Goal: Information Seeking & Learning: Compare options

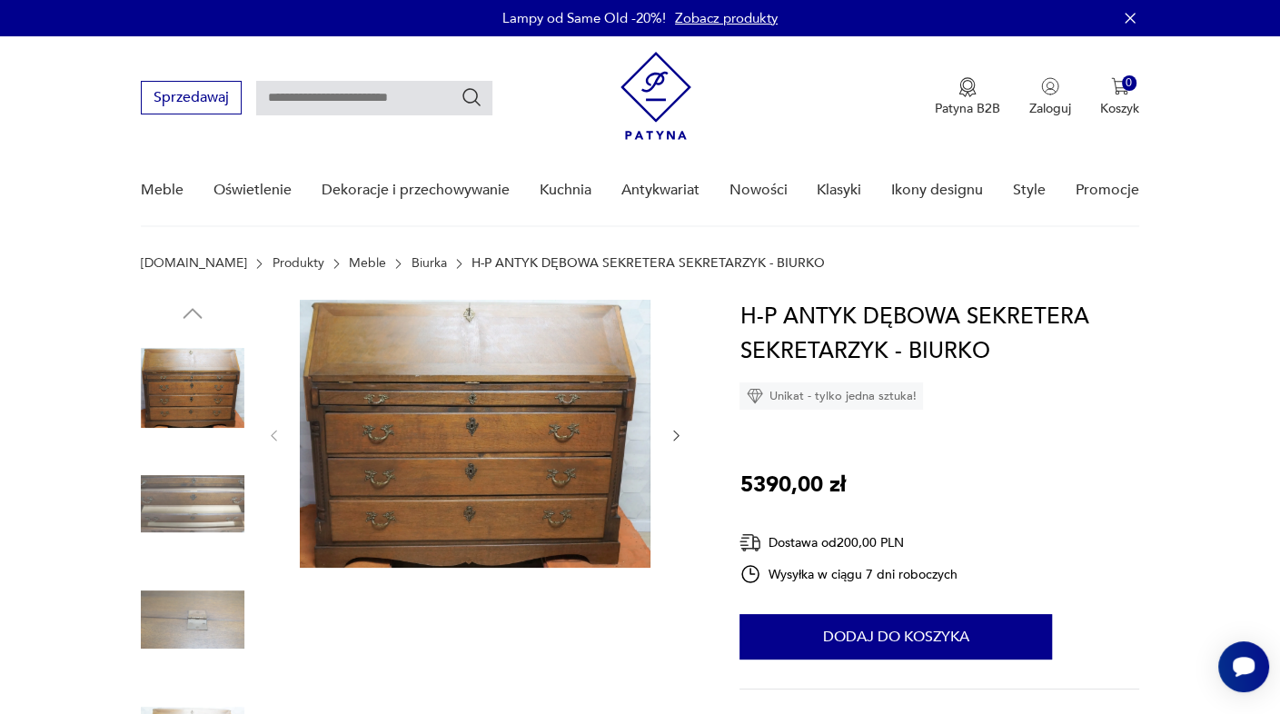
click at [349, 263] on link "Meble" at bounding box center [367, 263] width 37 height 15
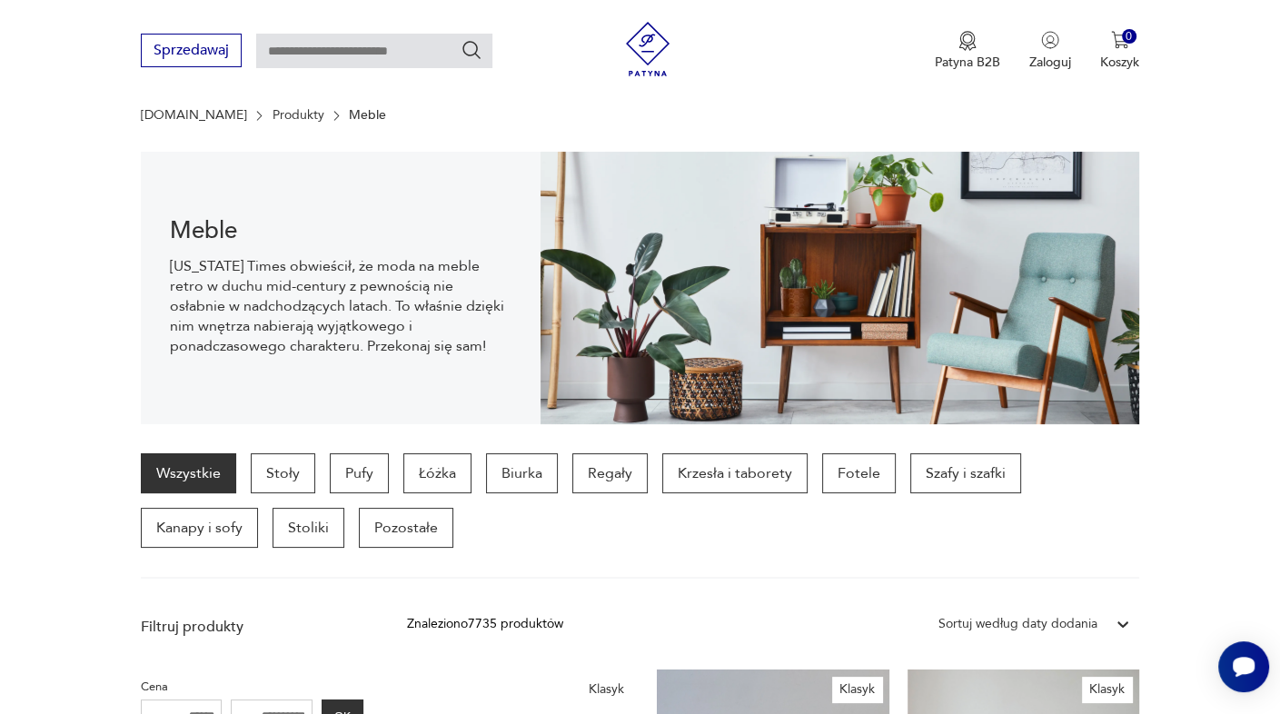
scroll to position [269, 0]
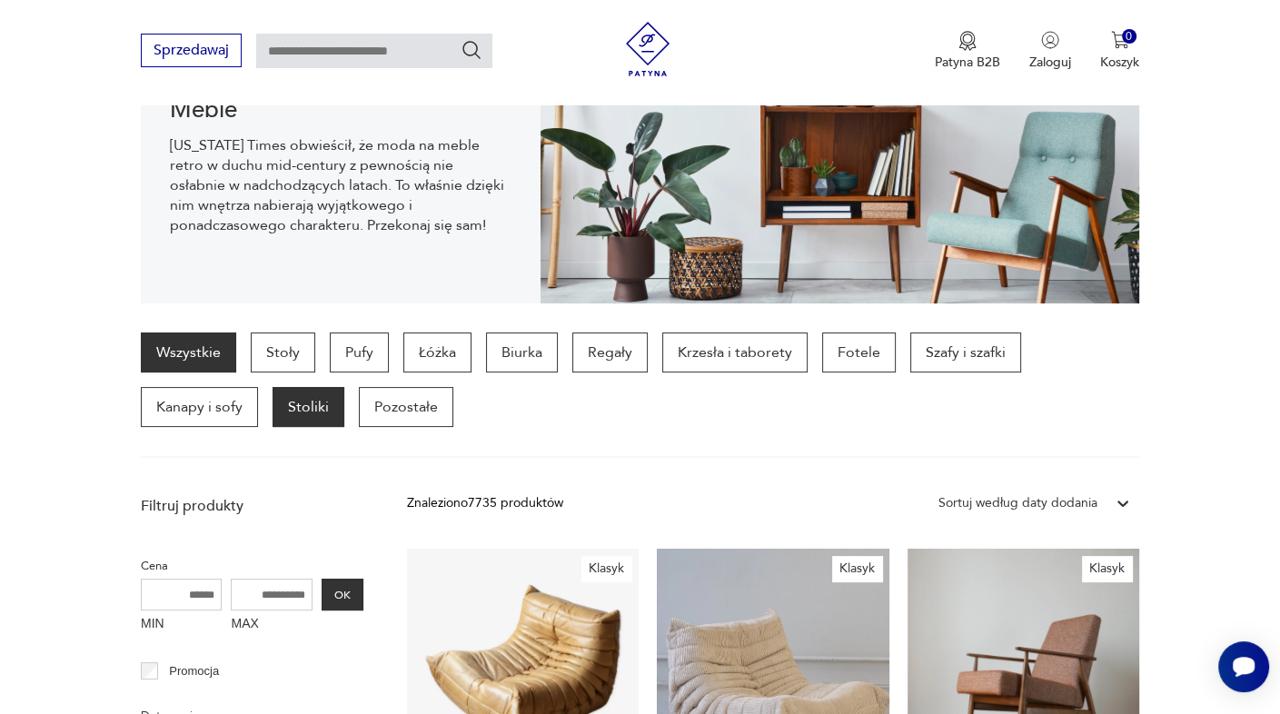
click at [334, 413] on p "Stoliki" at bounding box center [309, 407] width 72 height 40
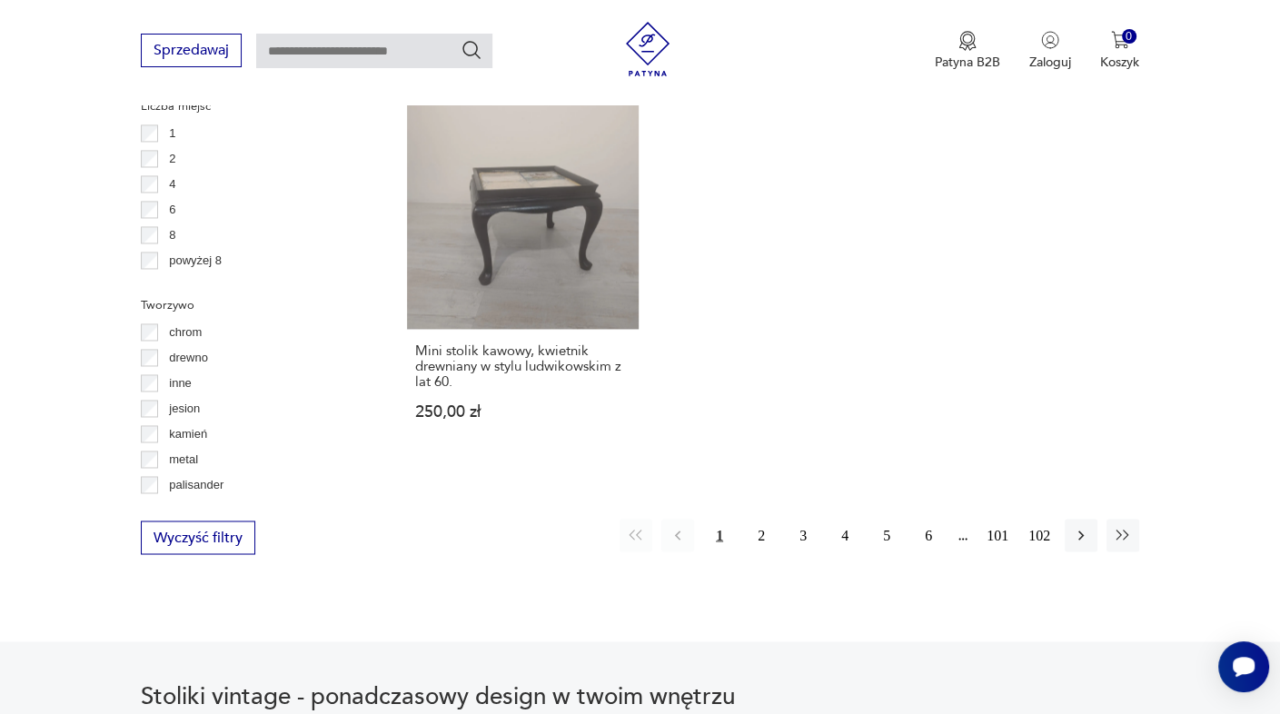
scroll to position [2735, 0]
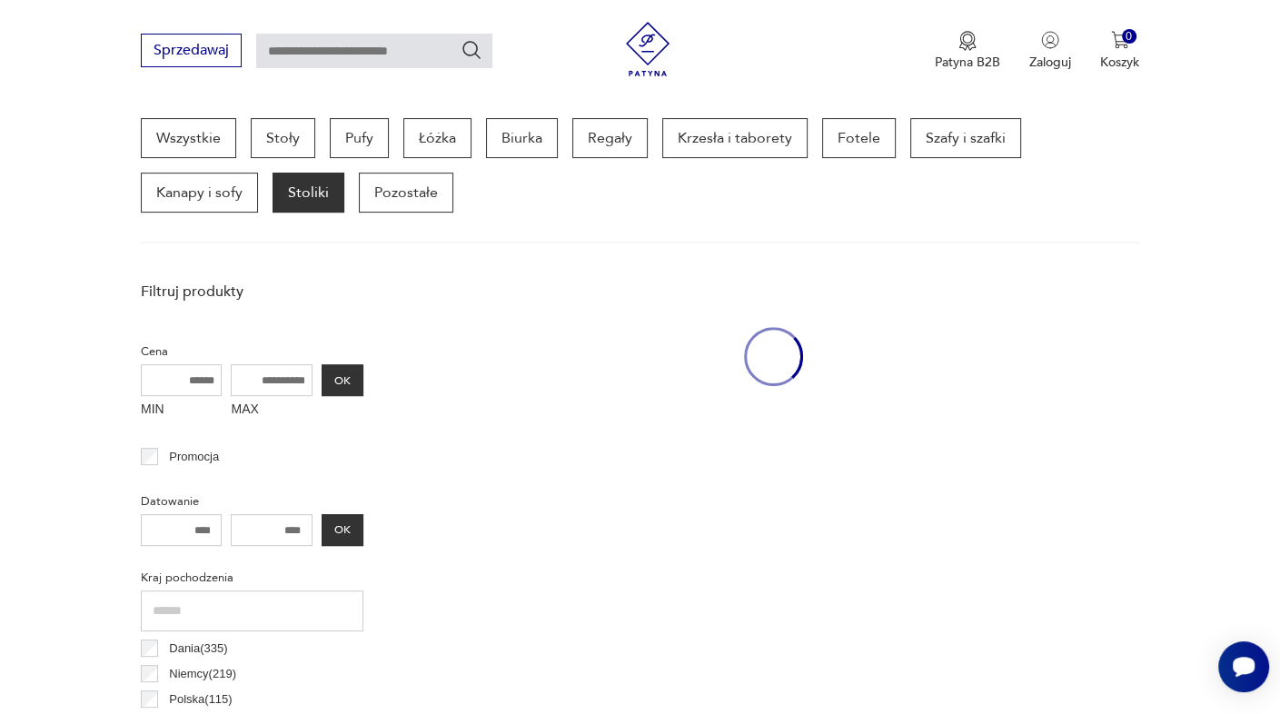
scroll to position [482, 0]
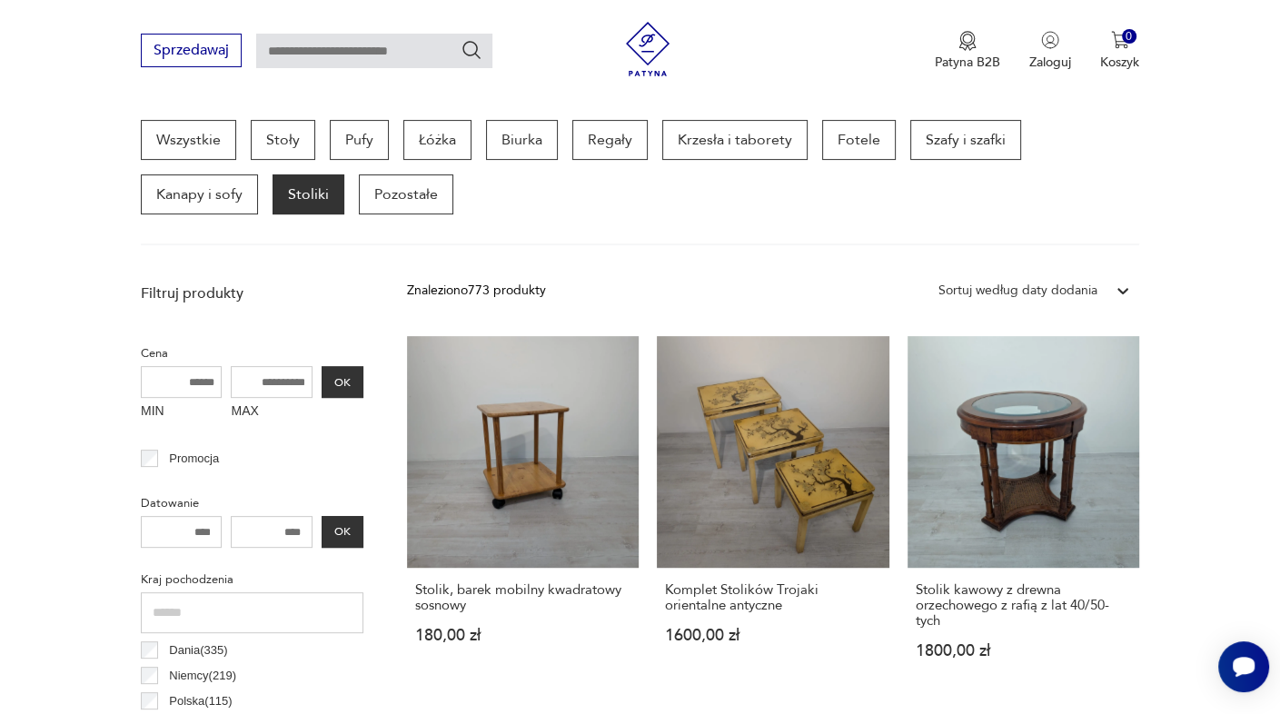
click at [306, 388] on input "MAX" at bounding box center [272, 382] width 82 height 32
click at [286, 387] on input "MAX" at bounding box center [272, 382] width 82 height 32
click at [260, 387] on input "MAX" at bounding box center [272, 382] width 82 height 32
type input "*"
type input "****"
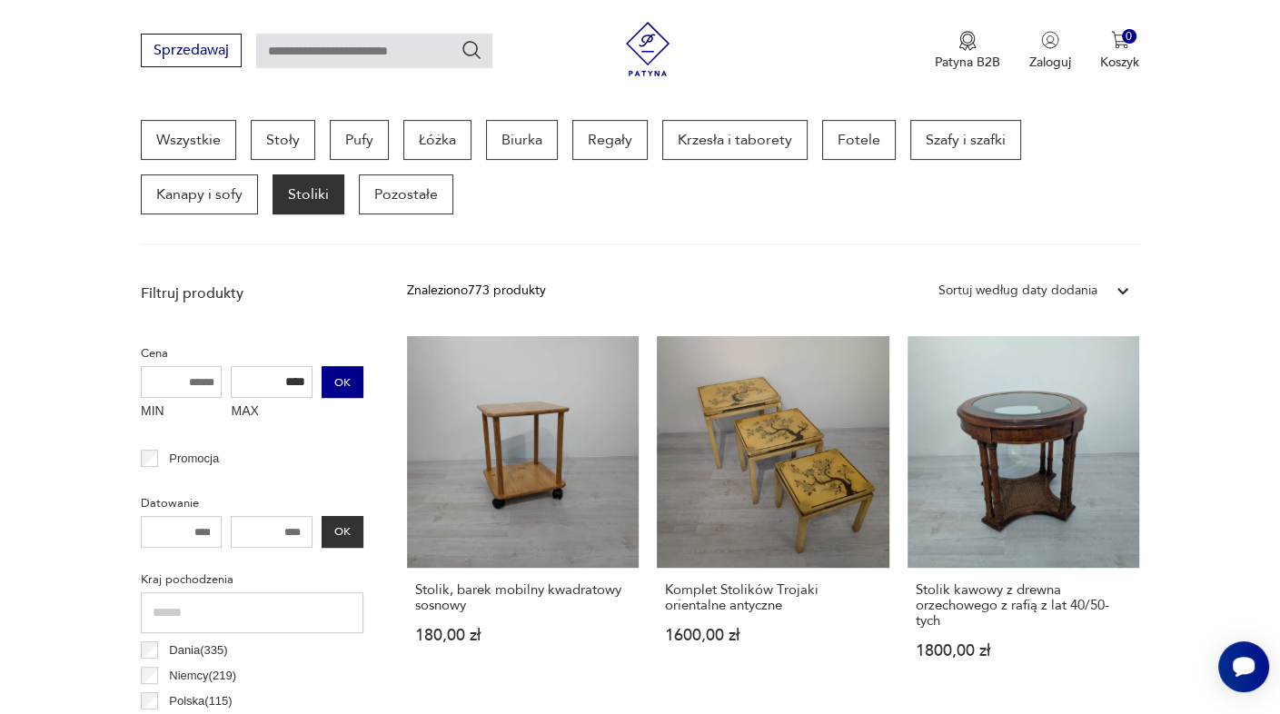
click at [353, 384] on button "OK" at bounding box center [343, 382] width 42 height 32
click at [305, 380] on input "****" at bounding box center [272, 382] width 82 height 32
type input "*"
type input "****"
click at [343, 382] on button "OK" at bounding box center [343, 382] width 42 height 32
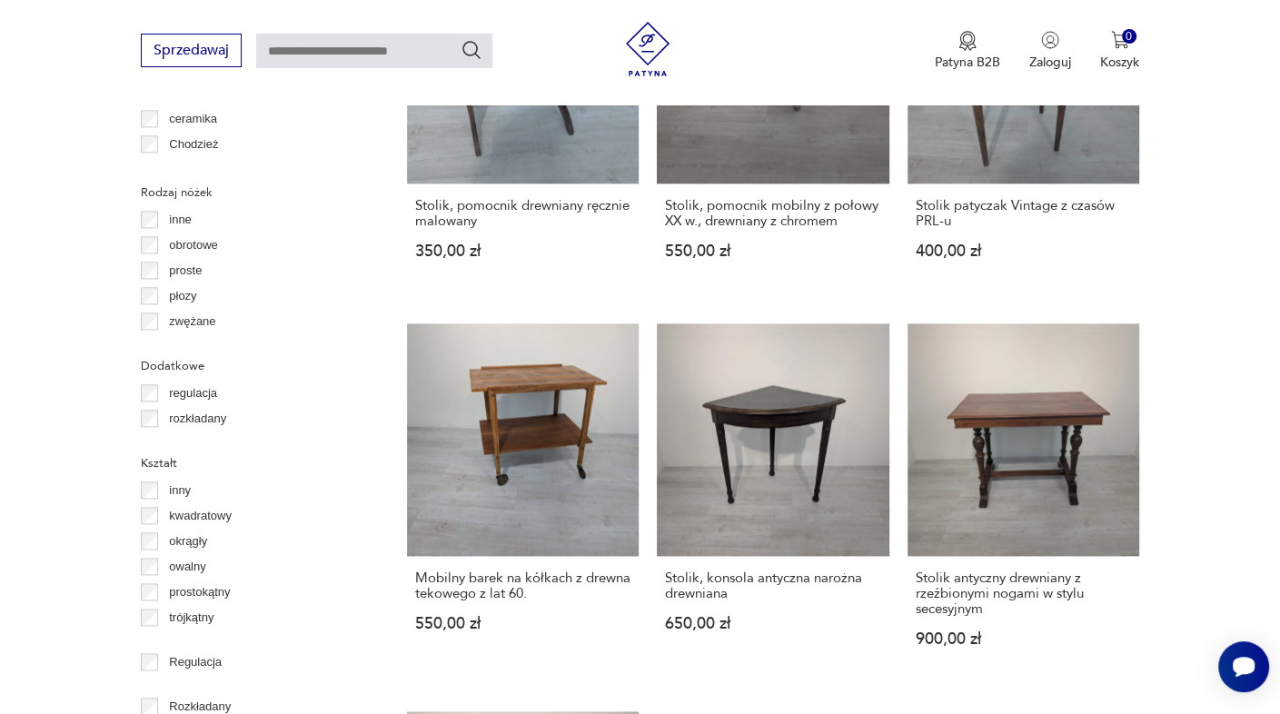
scroll to position [2089, 0]
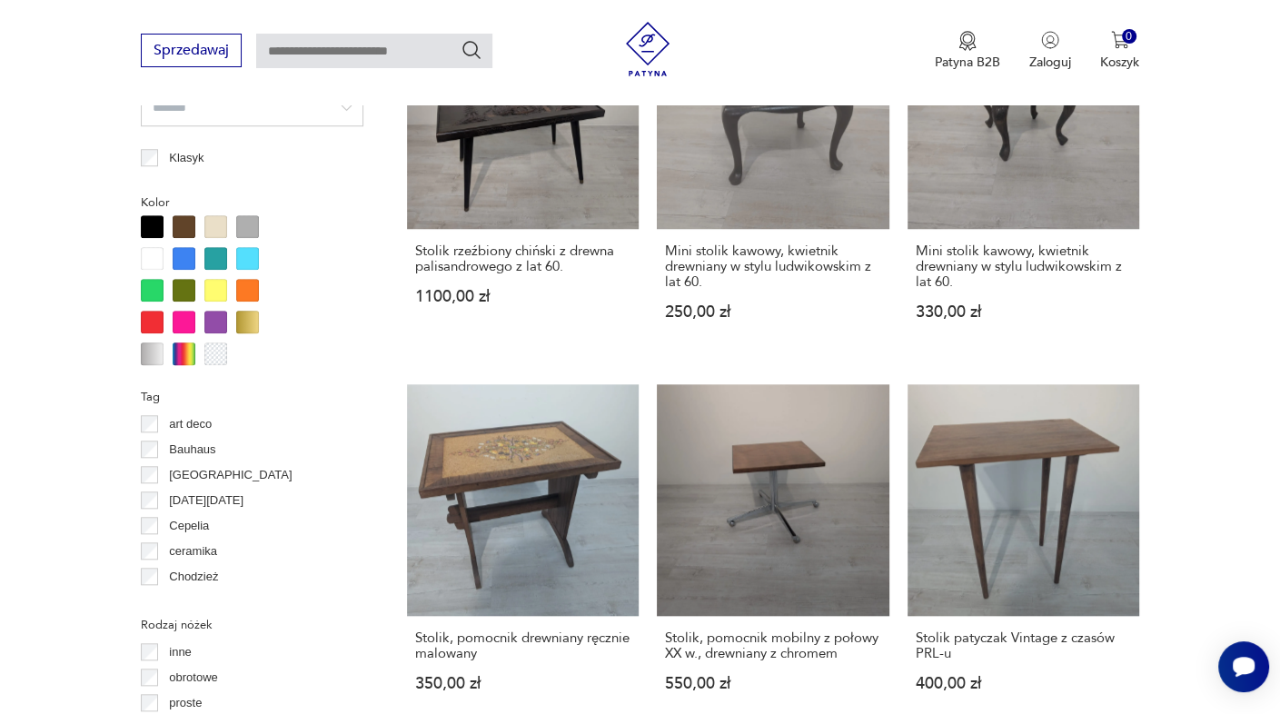
scroll to position [1548, 0]
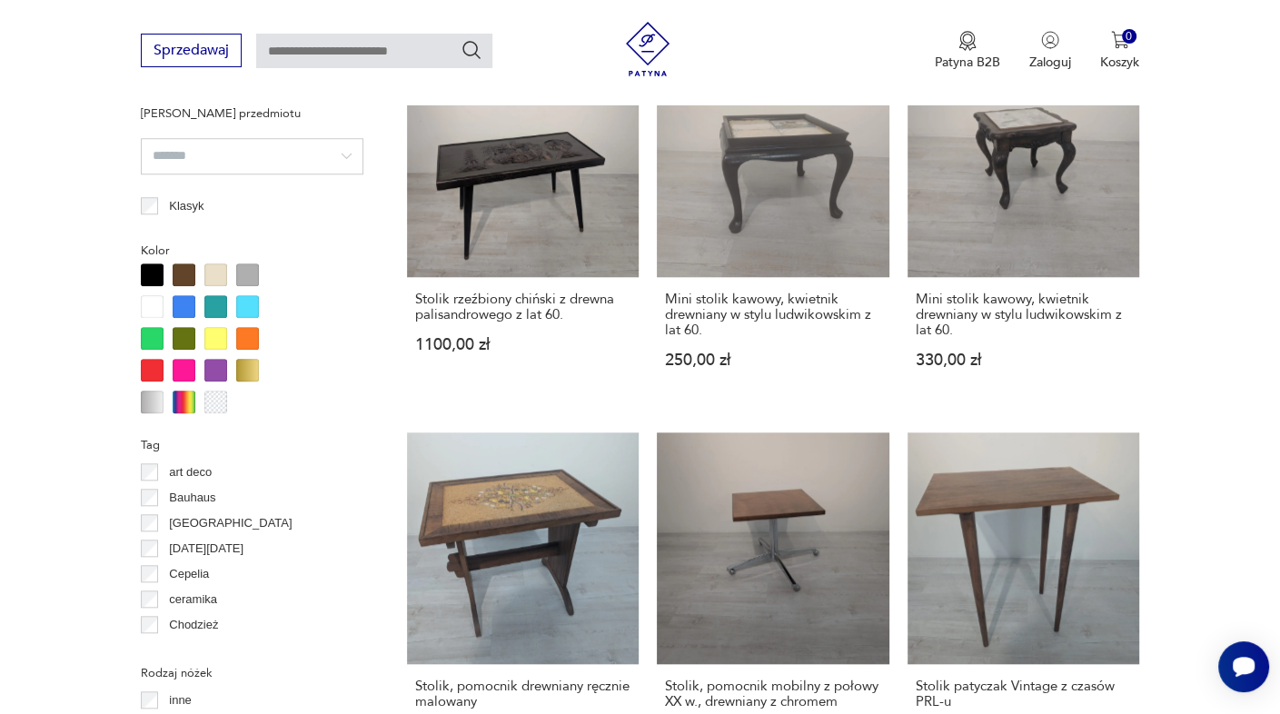
click at [185, 271] on div at bounding box center [184, 275] width 23 height 23
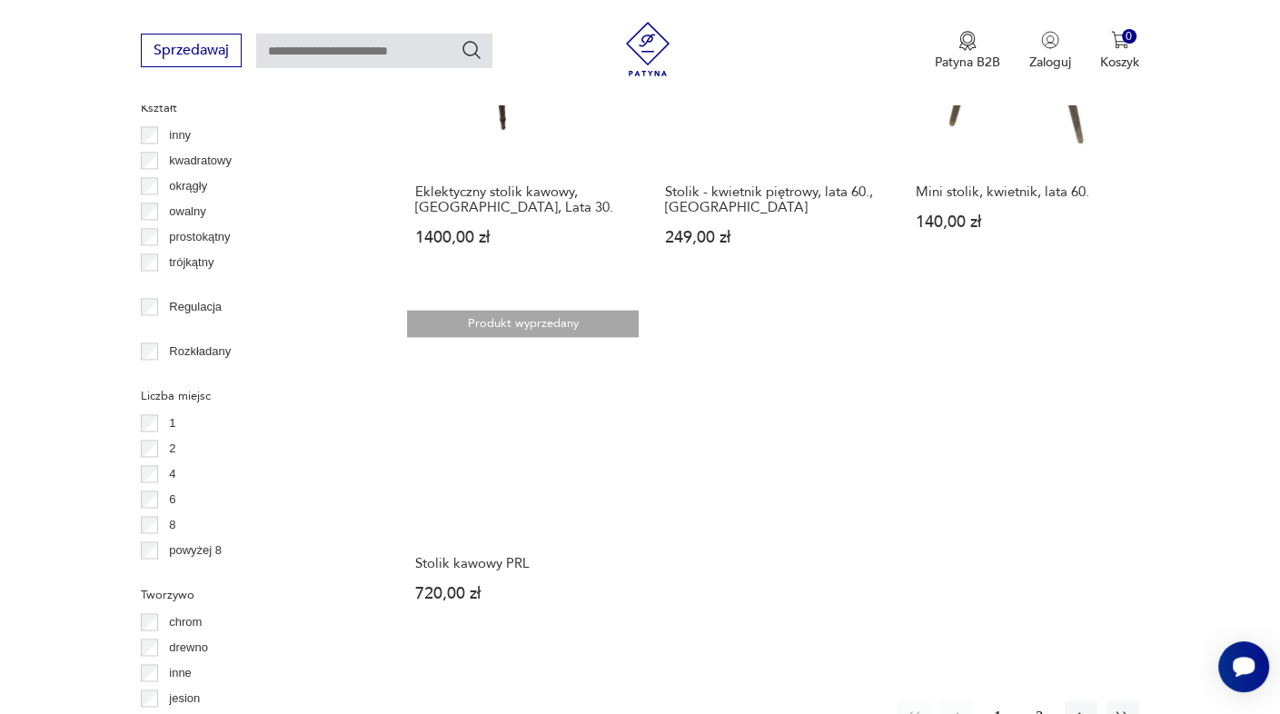
scroll to position [2456, 0]
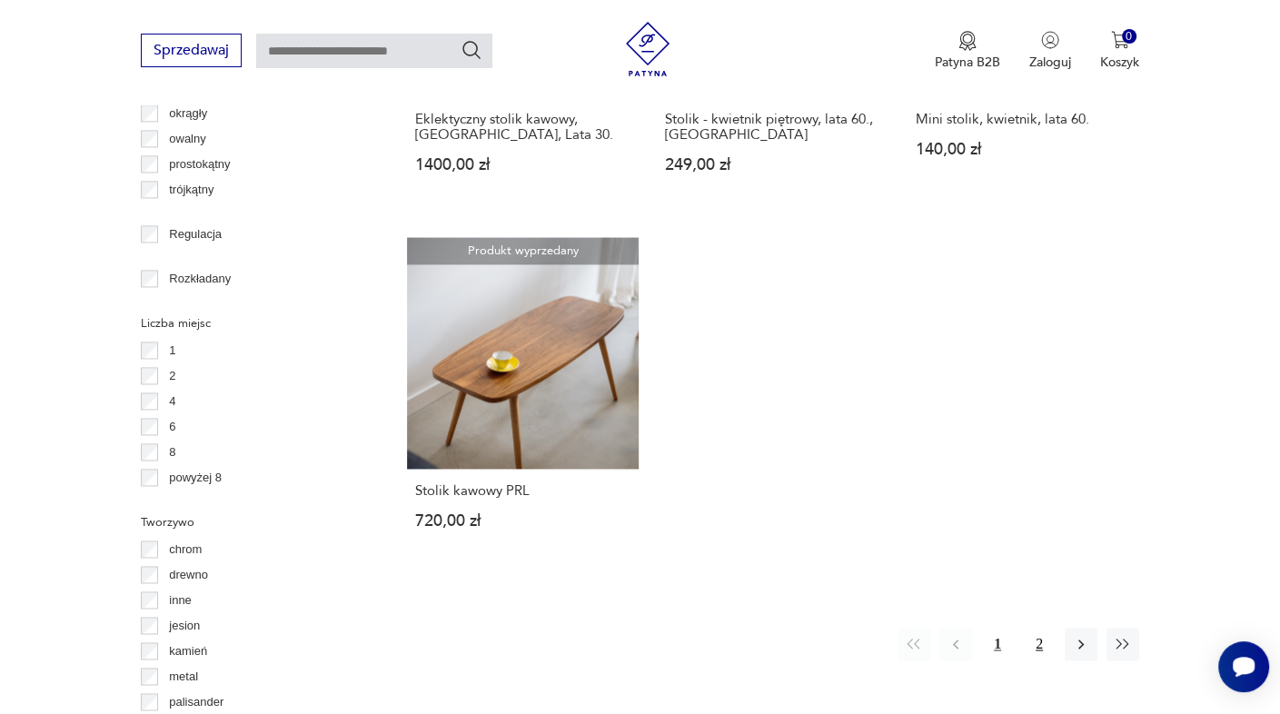
click at [1041, 634] on button "2" at bounding box center [1039, 644] width 33 height 33
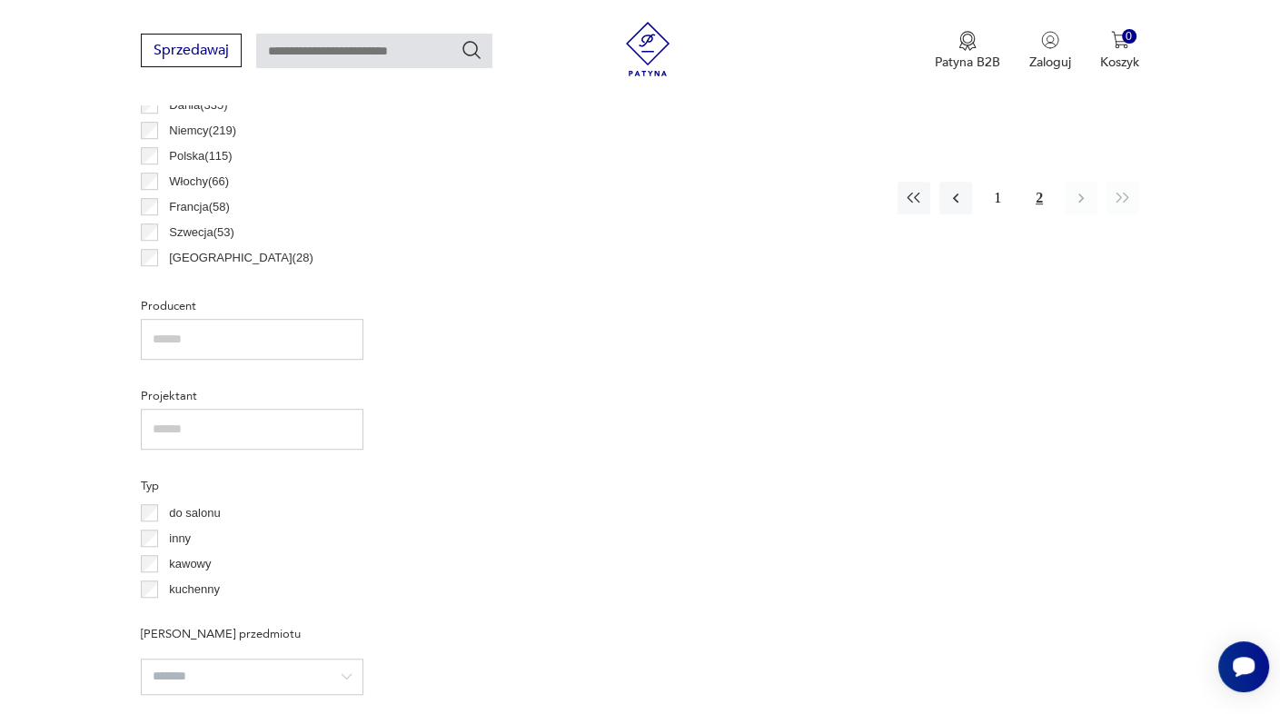
scroll to position [1100, 0]
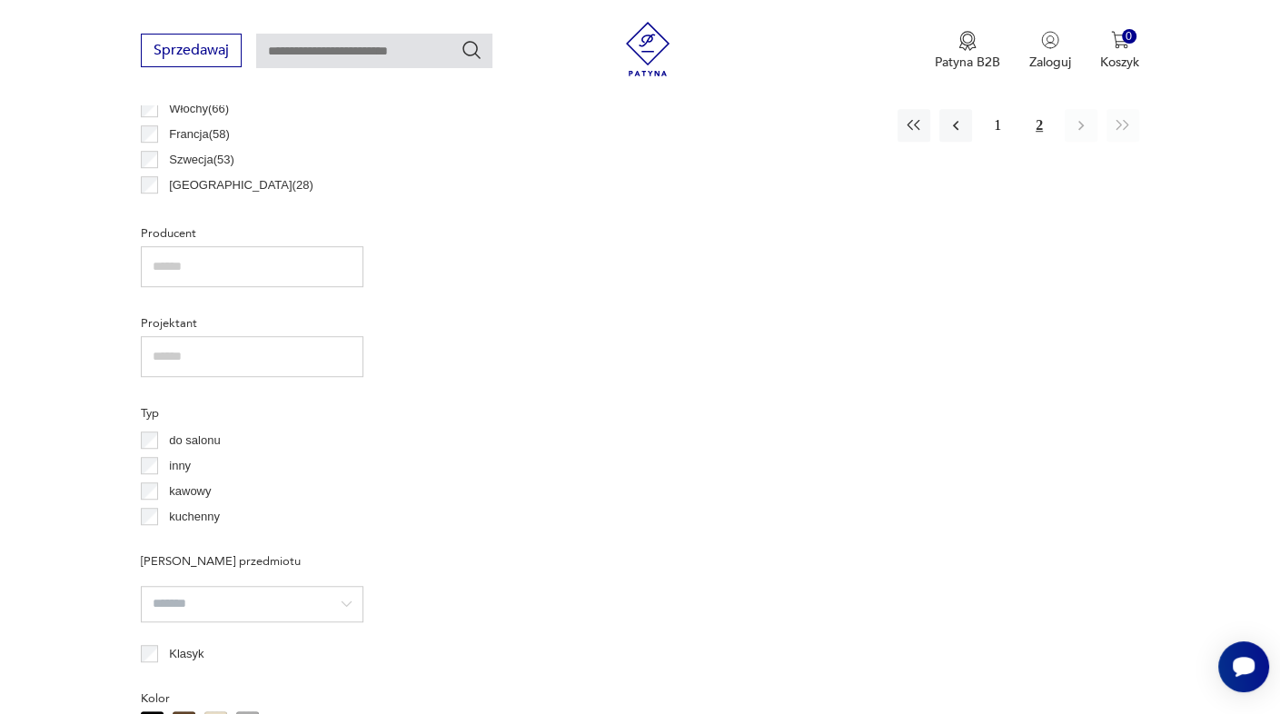
scroll to position [2456, 0]
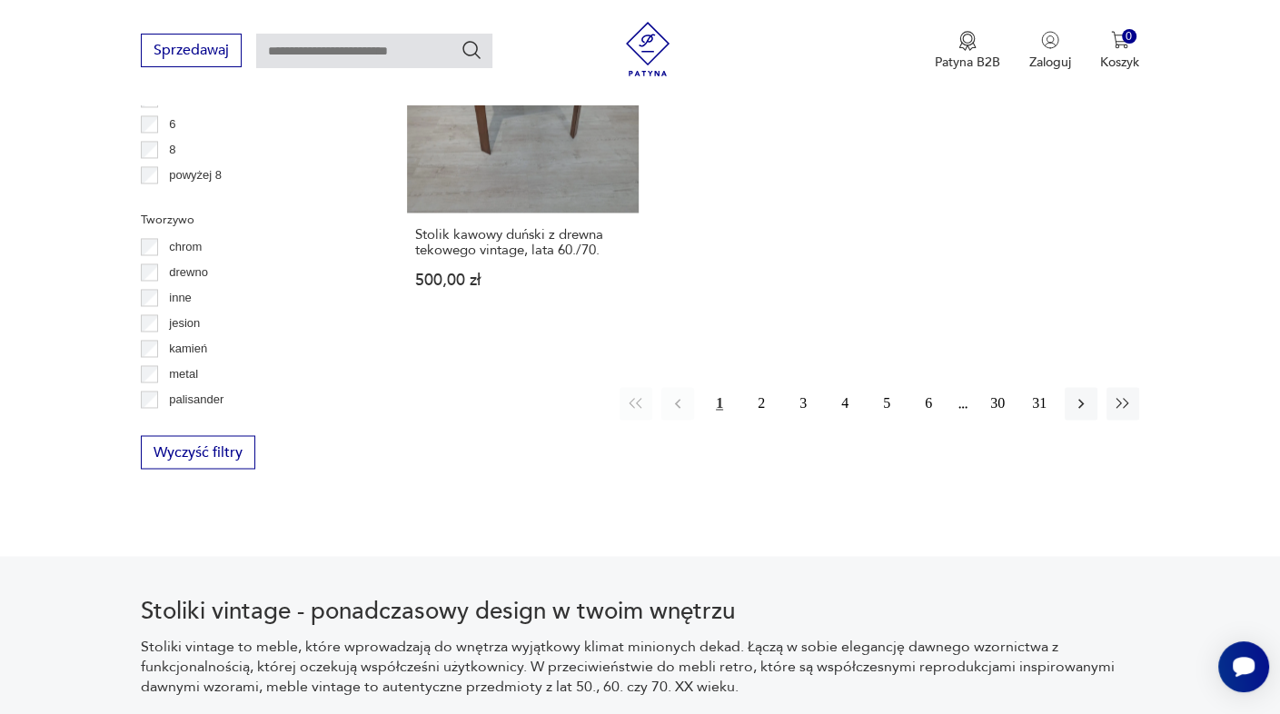
scroll to position [2770, 0]
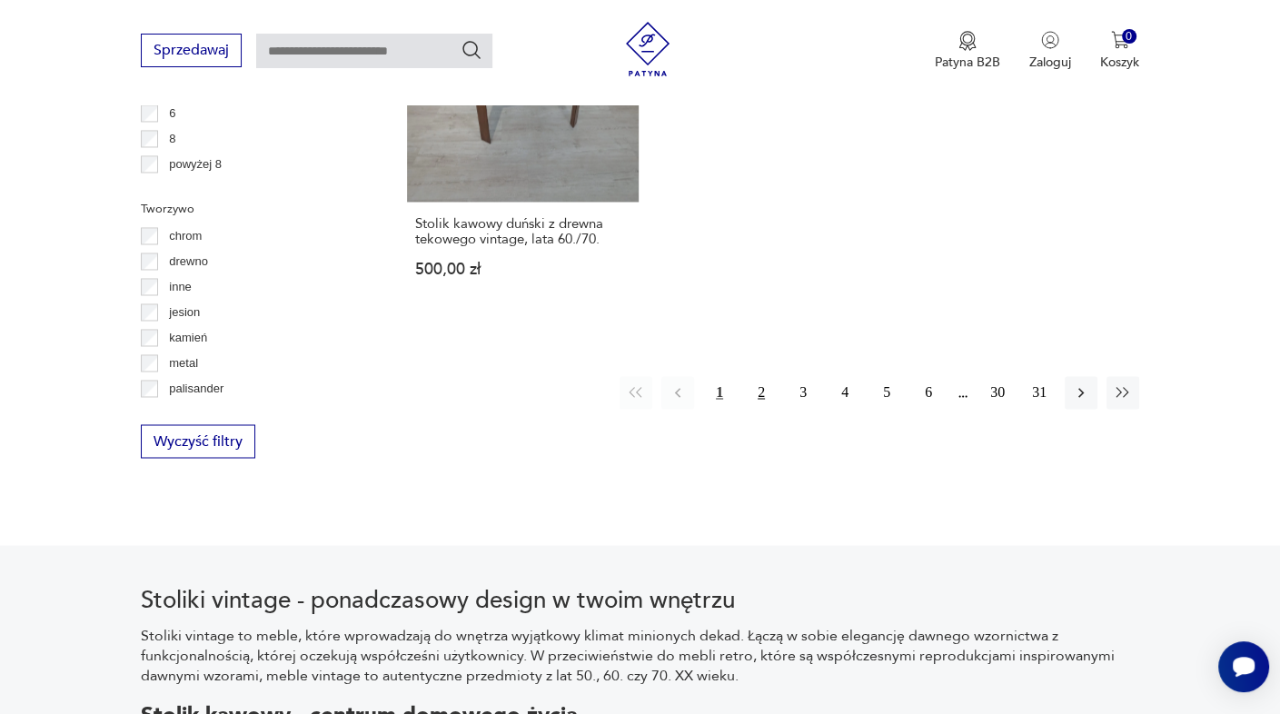
click at [758, 376] on button "2" at bounding box center [761, 392] width 33 height 33
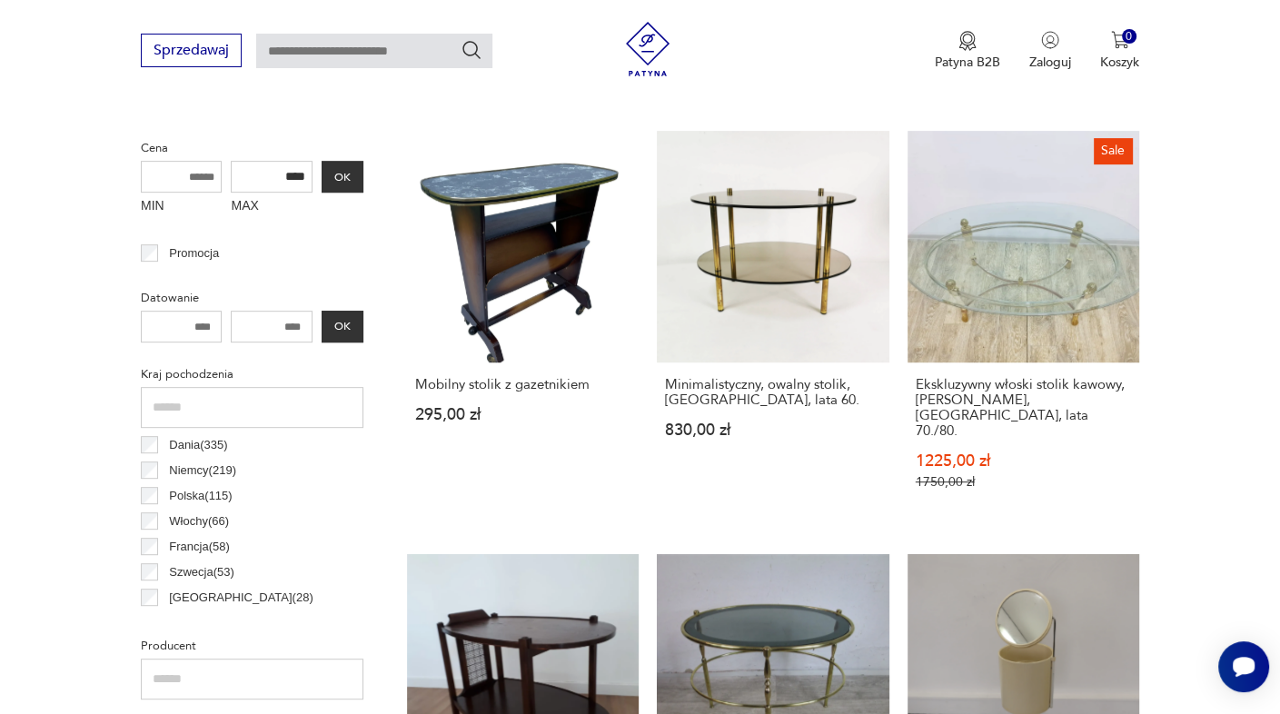
scroll to position [723, 0]
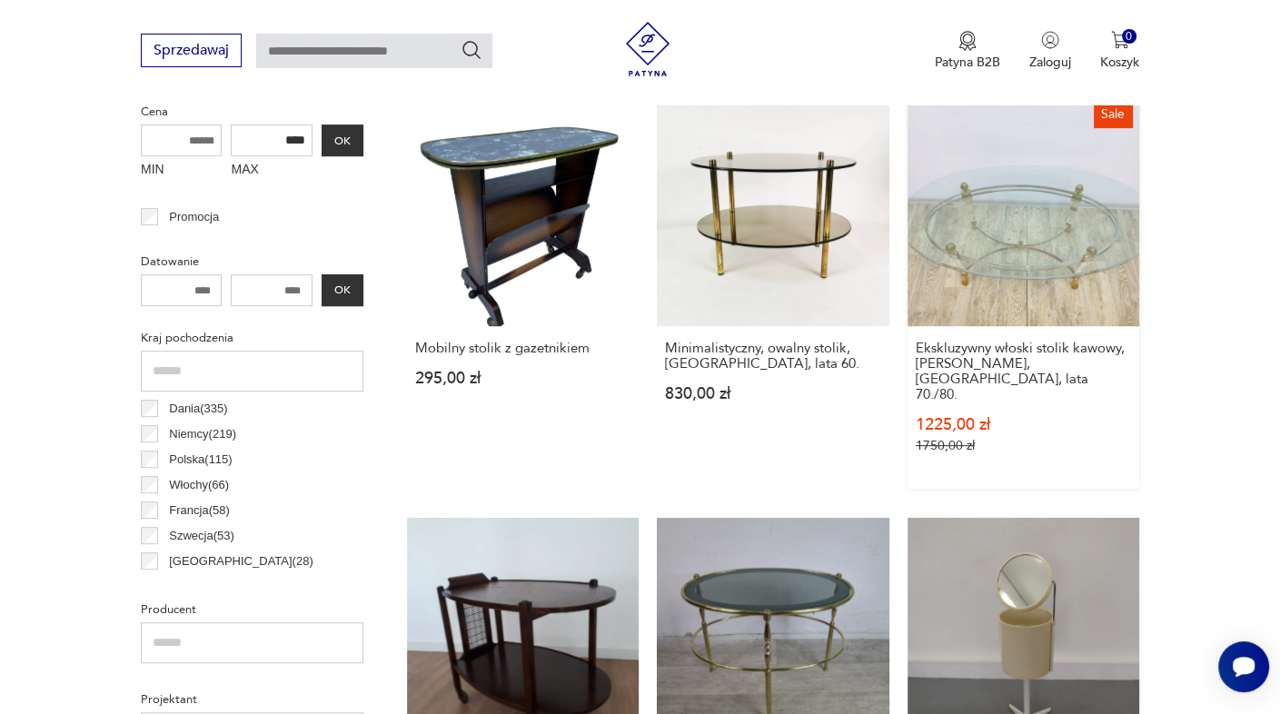
click at [1010, 225] on link "Sale Ekskluzywny włoski stolik kawowy, [PERSON_NAME], [GEOGRAPHIC_DATA], lata 7…" at bounding box center [1024, 292] width 232 height 394
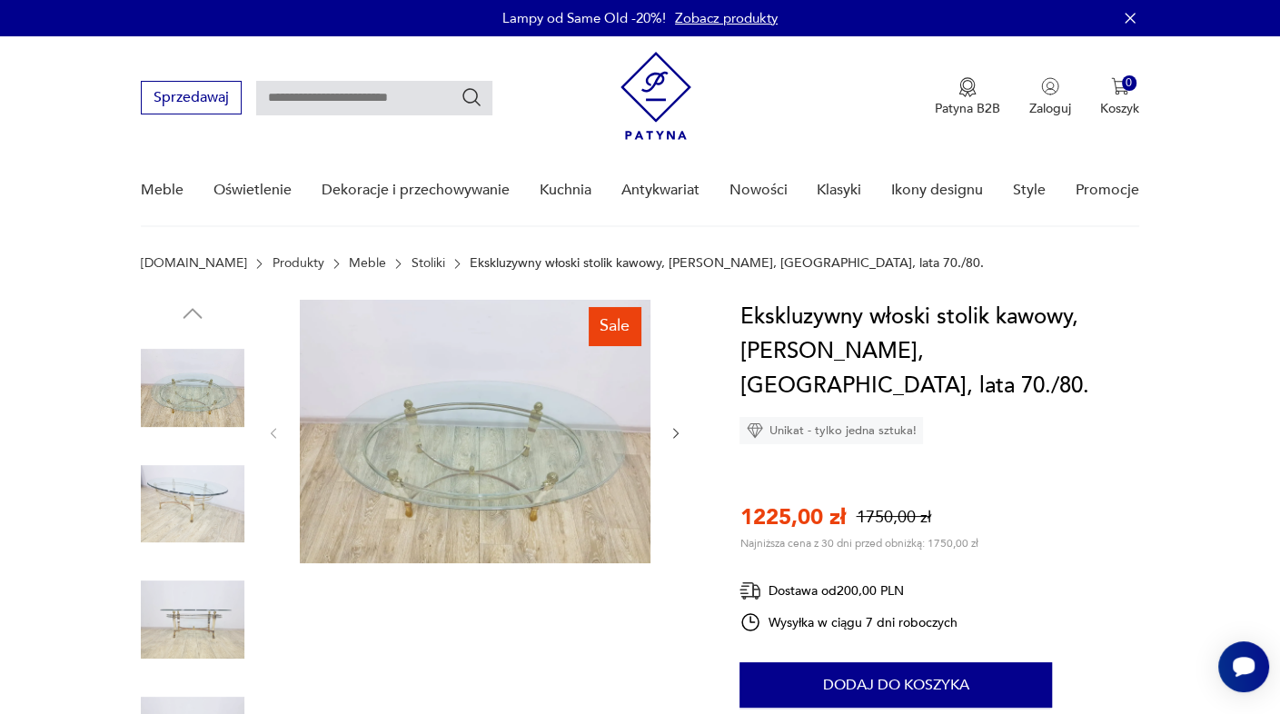
click at [589, 471] on img at bounding box center [475, 432] width 351 height 264
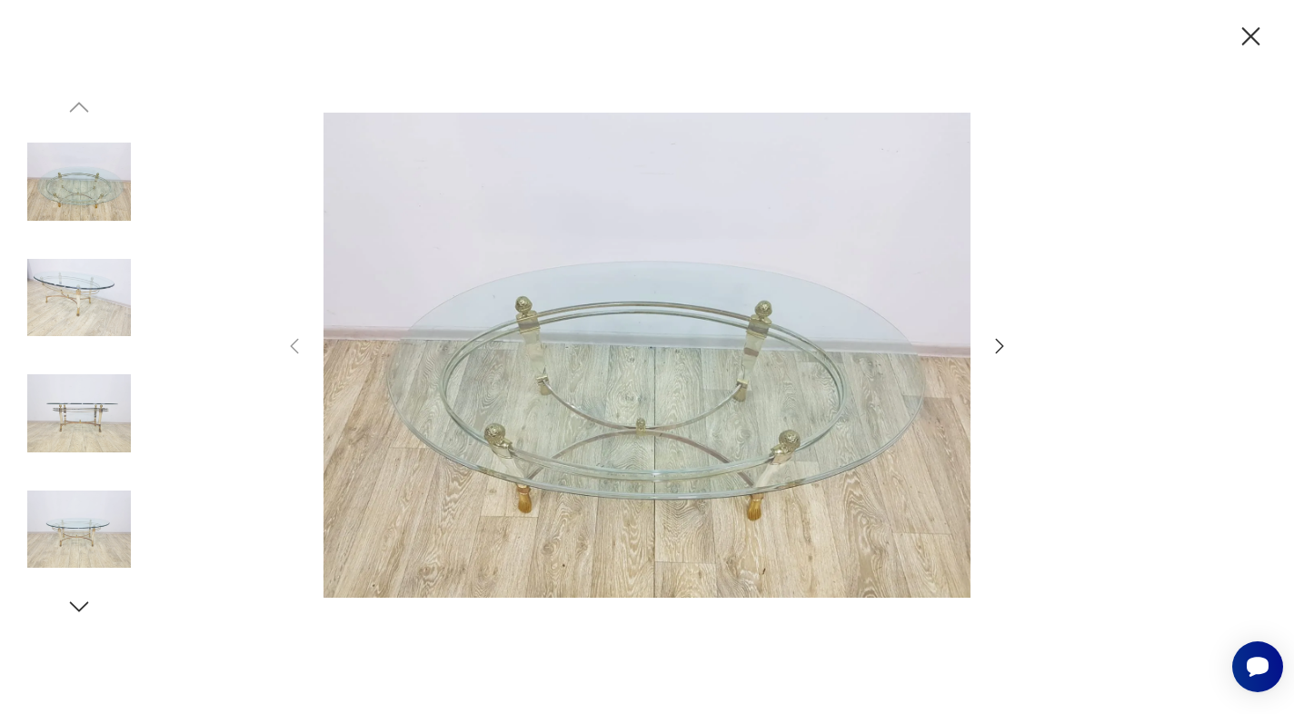
click at [95, 420] on img at bounding box center [79, 414] width 104 height 104
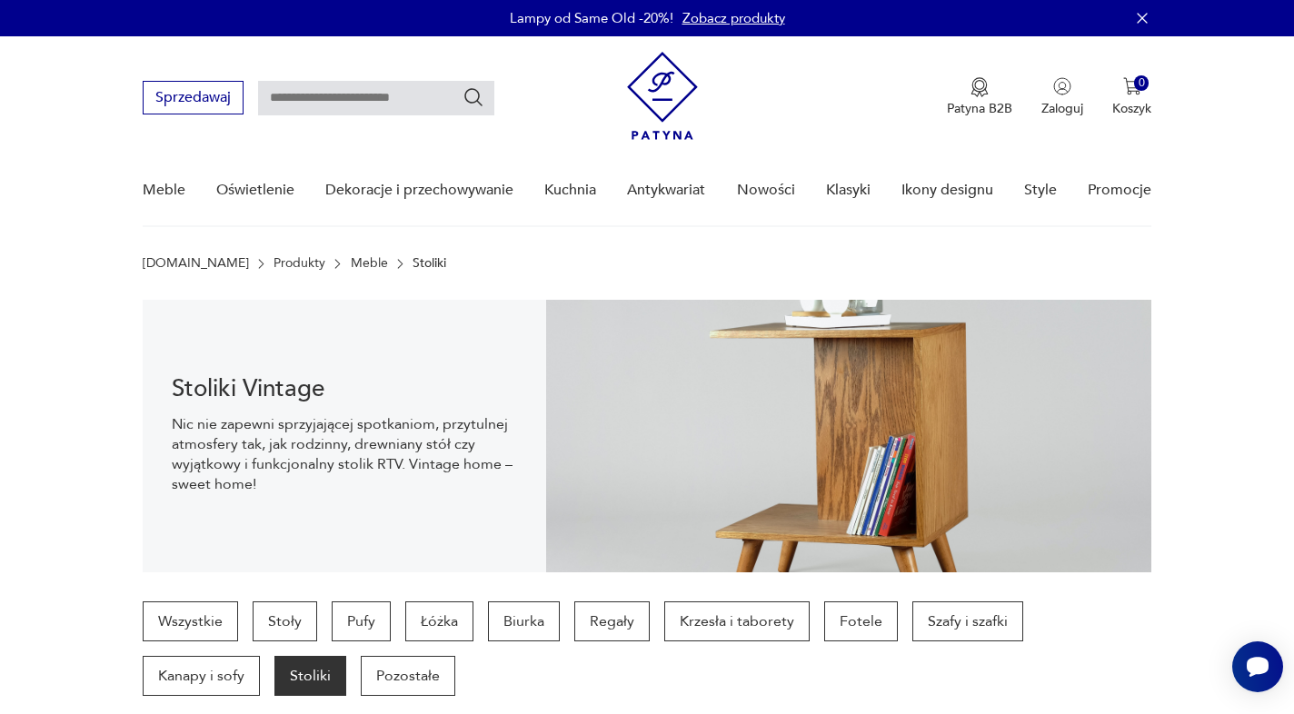
scroll to position [722, 0]
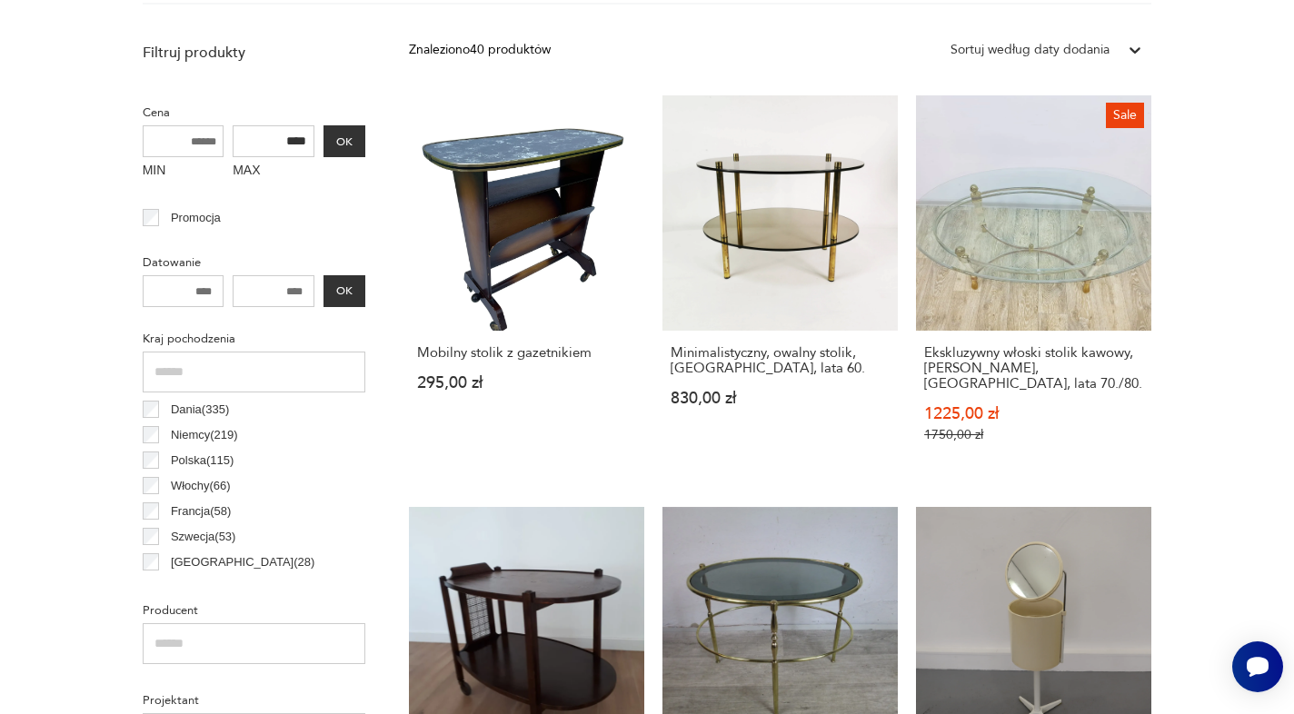
drag, startPoint x: 1295, startPoint y: 706, endPoint x: 1286, endPoint y: 622, distance: 85.0
